Goal: Transaction & Acquisition: Subscribe to service/newsletter

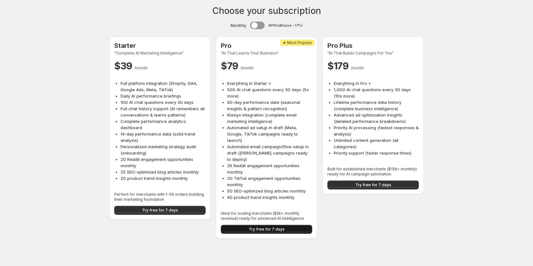
click at [277, 227] on span "Try free for 7 days" at bounding box center [267, 229] width 36 height 5
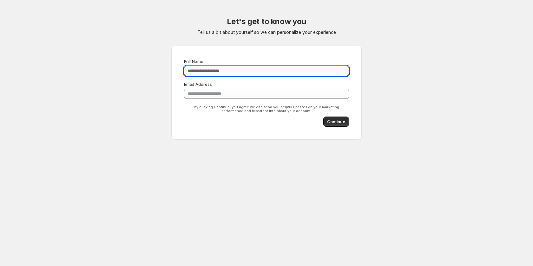
click at [231, 72] on input "Full Name" at bounding box center [266, 71] width 165 height 10
type input "*******"
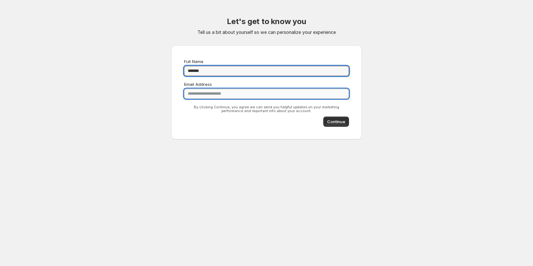
click at [211, 93] on input "**********" at bounding box center [266, 94] width 165 height 10
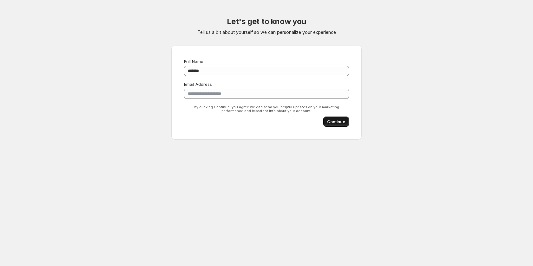
click at [338, 119] on span "Continue" at bounding box center [336, 122] width 18 height 6
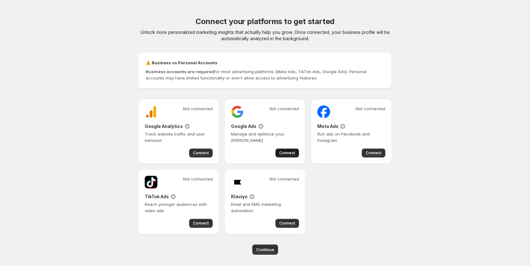
click at [291, 155] on span "Connect" at bounding box center [287, 153] width 16 height 5
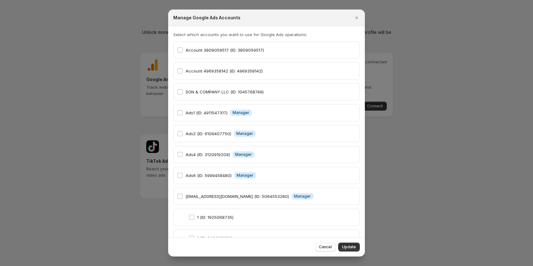
click at [177, 69] on div "Account 4969358142 (ID: 4969358142)" at bounding box center [266, 70] width 187 height 17
click at [180, 87] on div "SON & COMPANY LLC (ID: 1045768749)" at bounding box center [266, 91] width 187 height 17
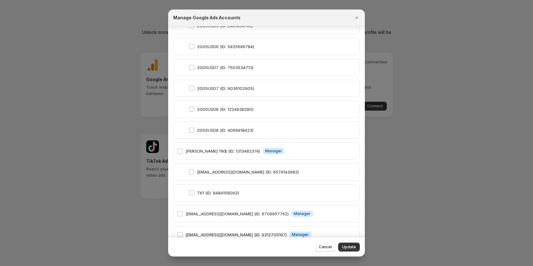
scroll to position [4652, 0]
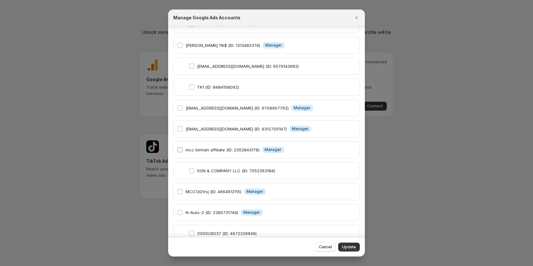
click at [179, 147] on label "mcc binhan affiliate (ID: 2352843178)" at bounding box center [218, 150] width 82 height 9
click at [349, 250] on button "Update" at bounding box center [349, 247] width 22 height 9
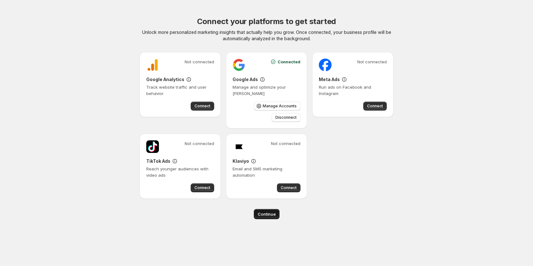
click at [262, 214] on span "Continue" at bounding box center [267, 214] width 18 height 6
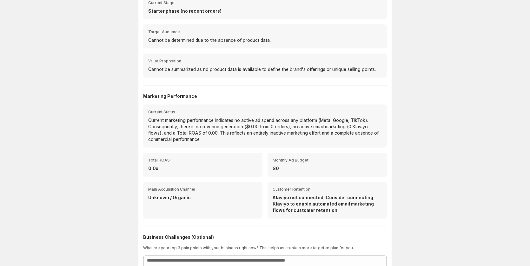
scroll to position [136, 0]
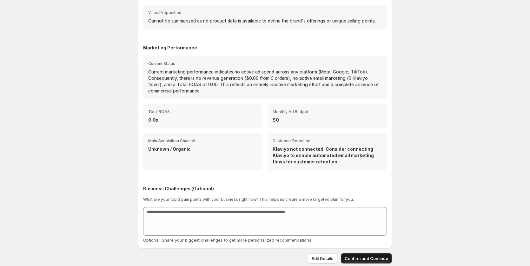
click at [370, 260] on span "Confirm and Continue" at bounding box center [365, 259] width 43 height 6
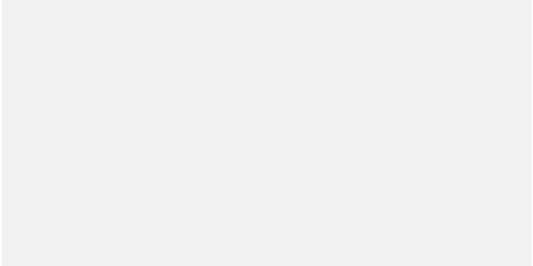
scroll to position [0, 0]
